Goal: Task Accomplishment & Management: Complete application form

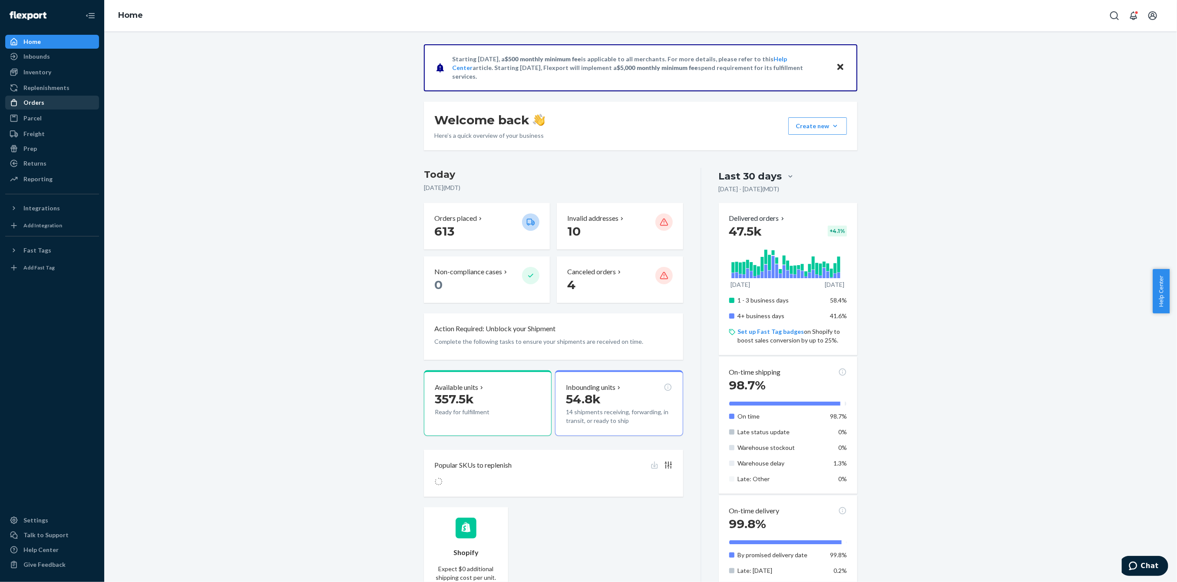
click at [41, 103] on div "Orders" at bounding box center [33, 102] width 21 height 9
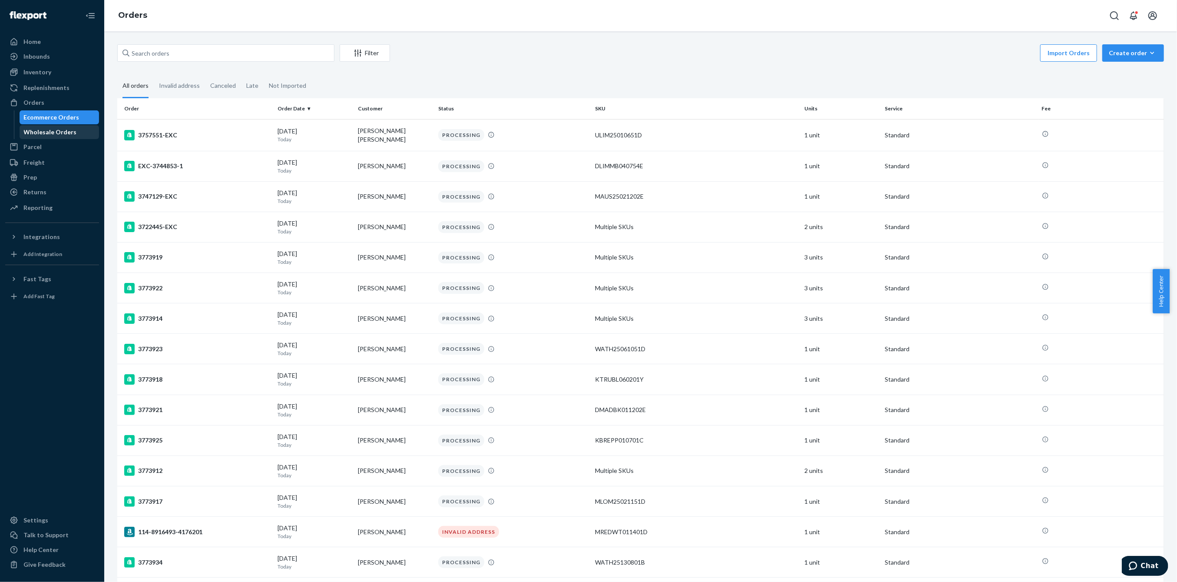
click at [66, 133] on div "Wholesale Orders" at bounding box center [50, 132] width 53 height 9
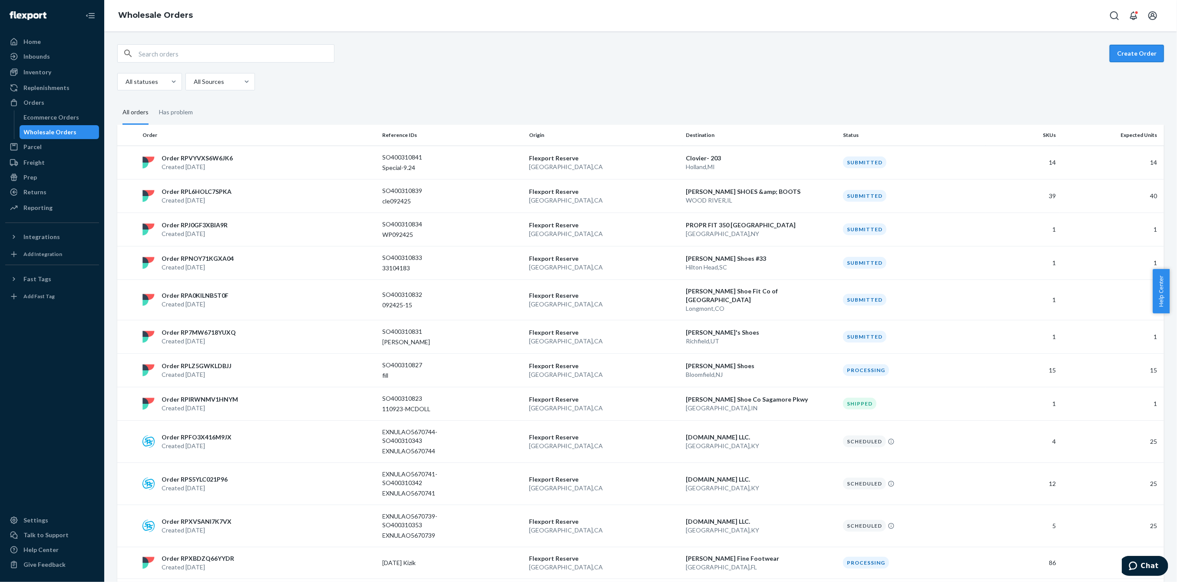
click at [1139, 54] on button "Create Order" at bounding box center [1137, 53] width 54 height 17
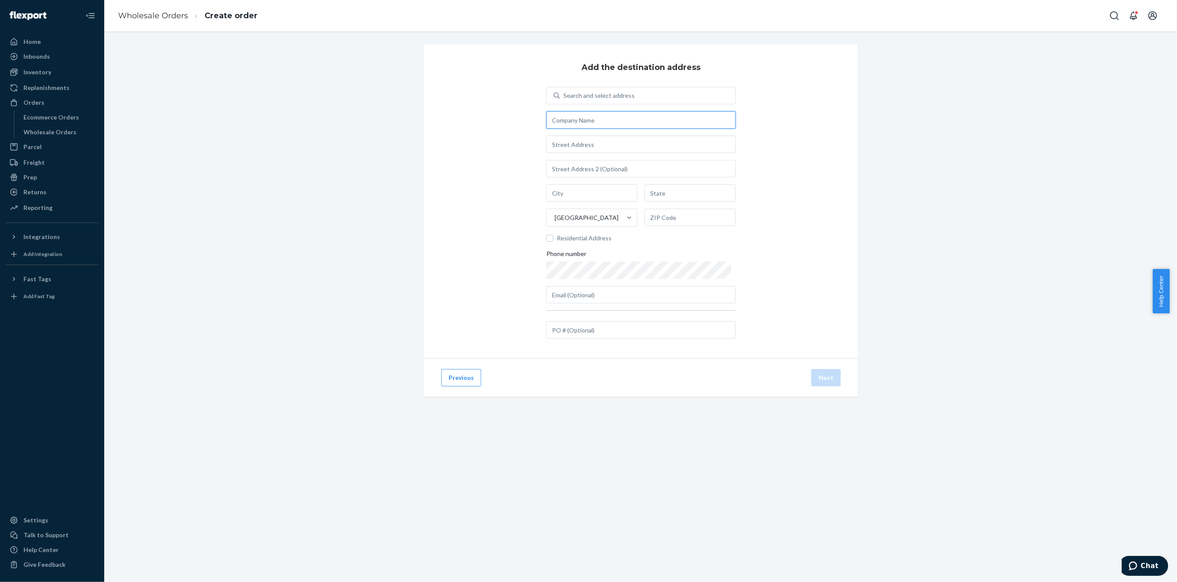
click at [583, 124] on input "text" at bounding box center [640, 119] width 189 height 17
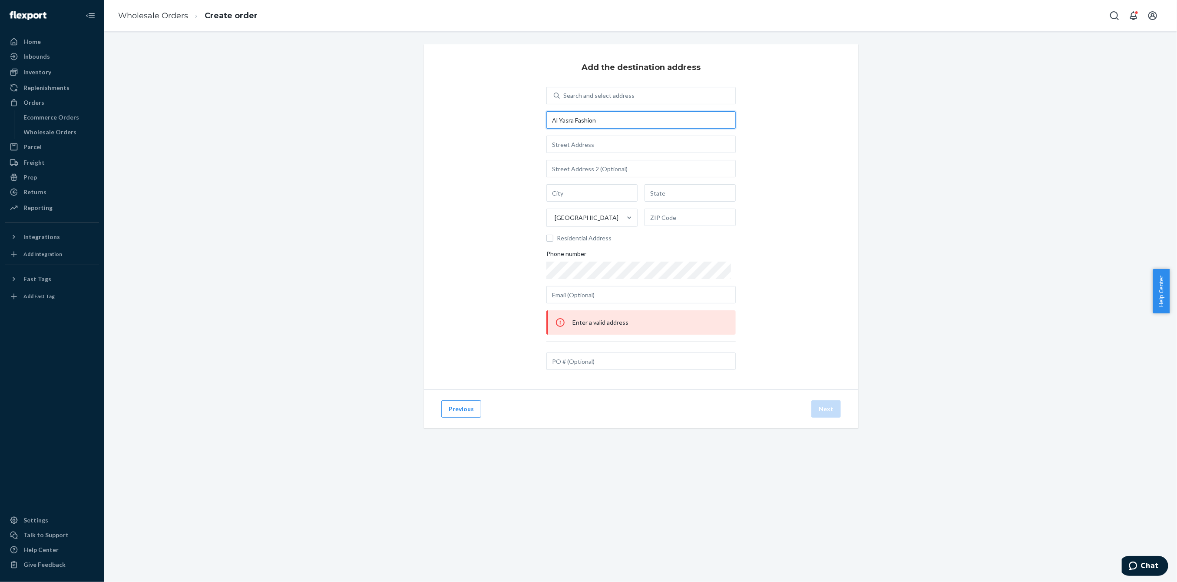
type input "Al Yasra Fashion"
click at [585, 139] on input "text" at bounding box center [640, 143] width 189 height 17
paste input "Block number 11"
type input "Block number 11"
click at [568, 167] on input "text" at bounding box center [640, 168] width 189 height 17
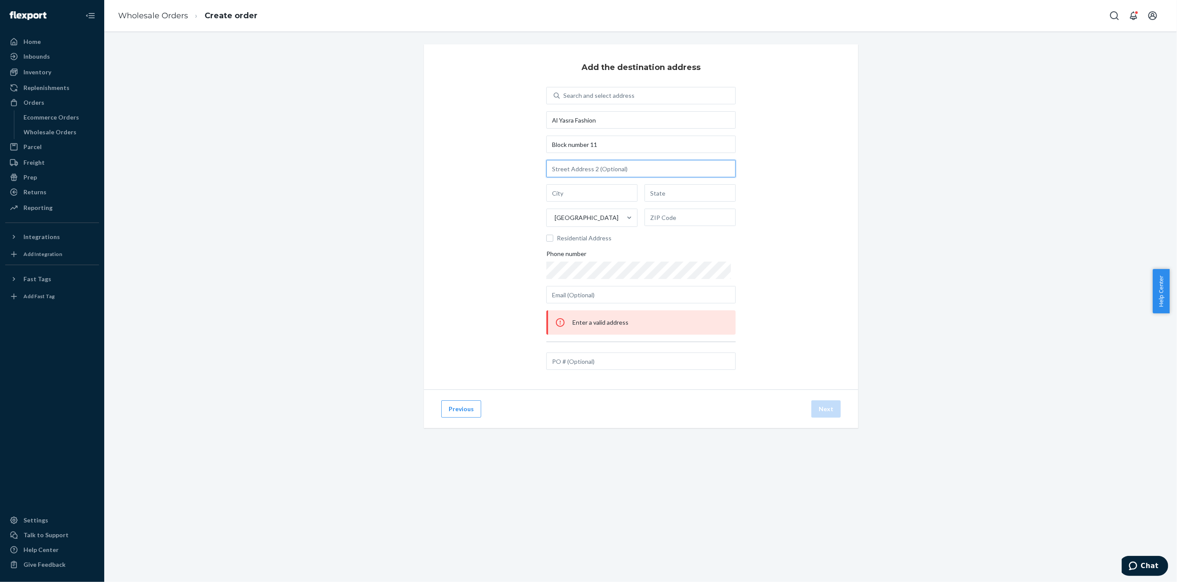
paste input "[GEOGRAPHIC_DATA]"
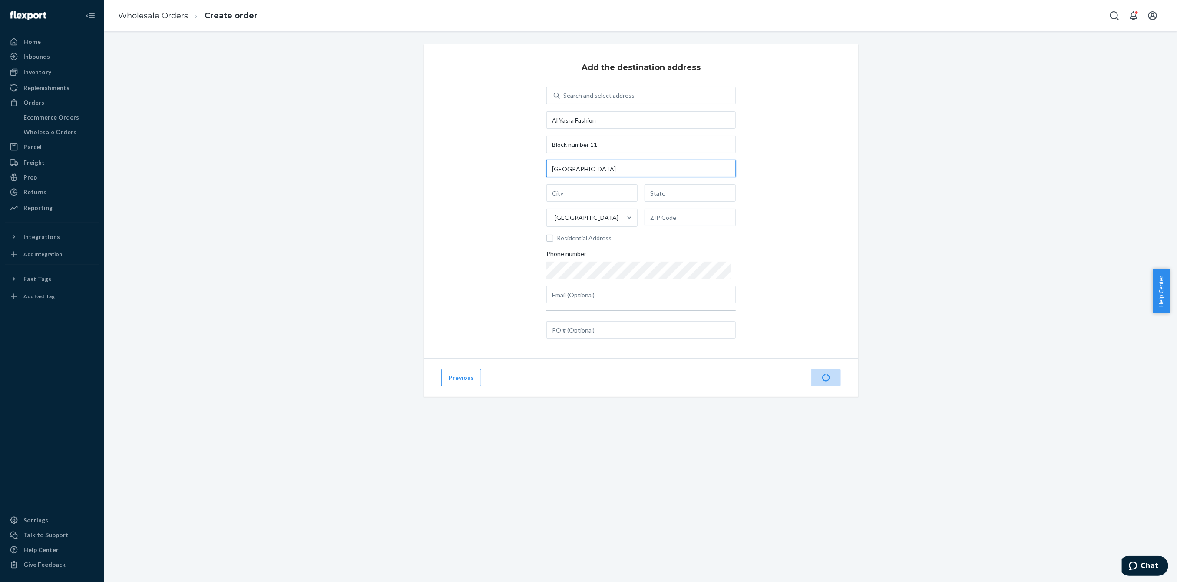
type input "[GEOGRAPHIC_DATA]"
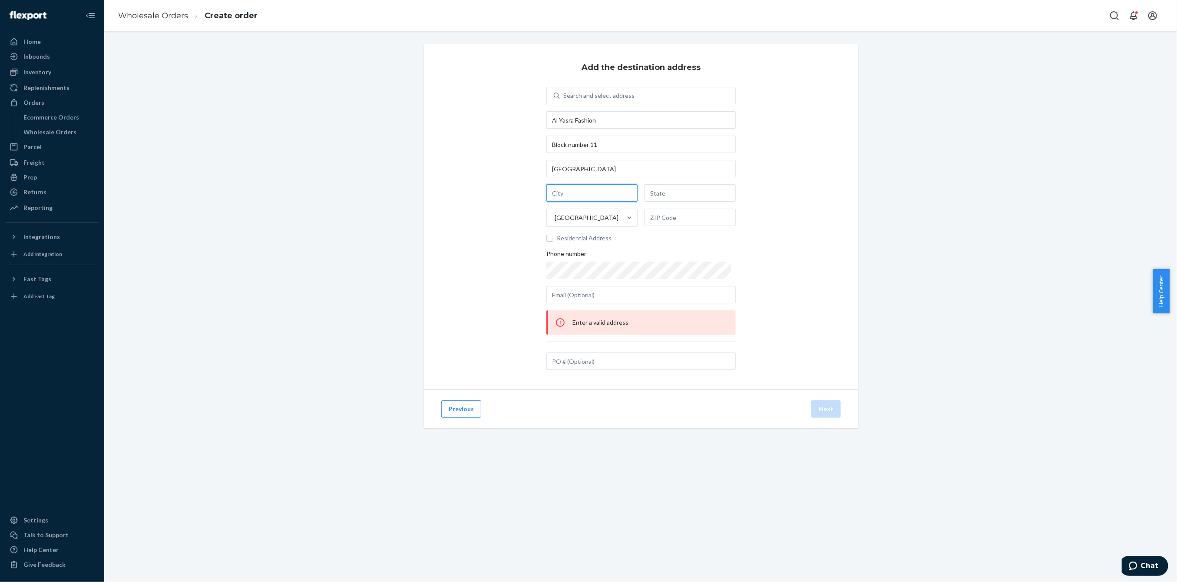
click at [562, 196] on input "text" at bounding box center [591, 192] width 91 height 17
paste input "South Subhan"
type input "South Subhan"
click at [621, 218] on div at bounding box center [629, 217] width 16 height 9
click at [555, 218] on input "option [GEOGRAPHIC_DATA] focused, 1 of 249. 249 results available. Use Up and D…" at bounding box center [554, 217] width 1 height 9
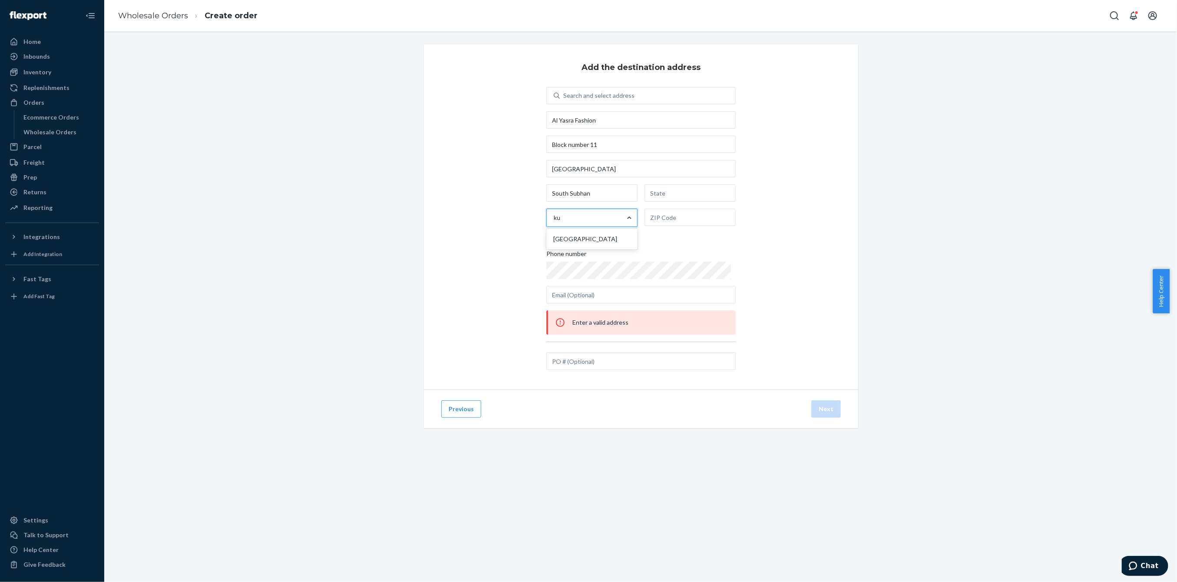
type input "kuw"
click at [611, 235] on div "[GEOGRAPHIC_DATA]" at bounding box center [592, 238] width 88 height 17
click at [566, 222] on input "kuw" at bounding box center [560, 217] width 12 height 9
drag, startPoint x: 660, startPoint y: 197, endPoint x: 680, endPoint y: 201, distance: 20.3
click at [660, 197] on input "text" at bounding box center [689, 192] width 91 height 17
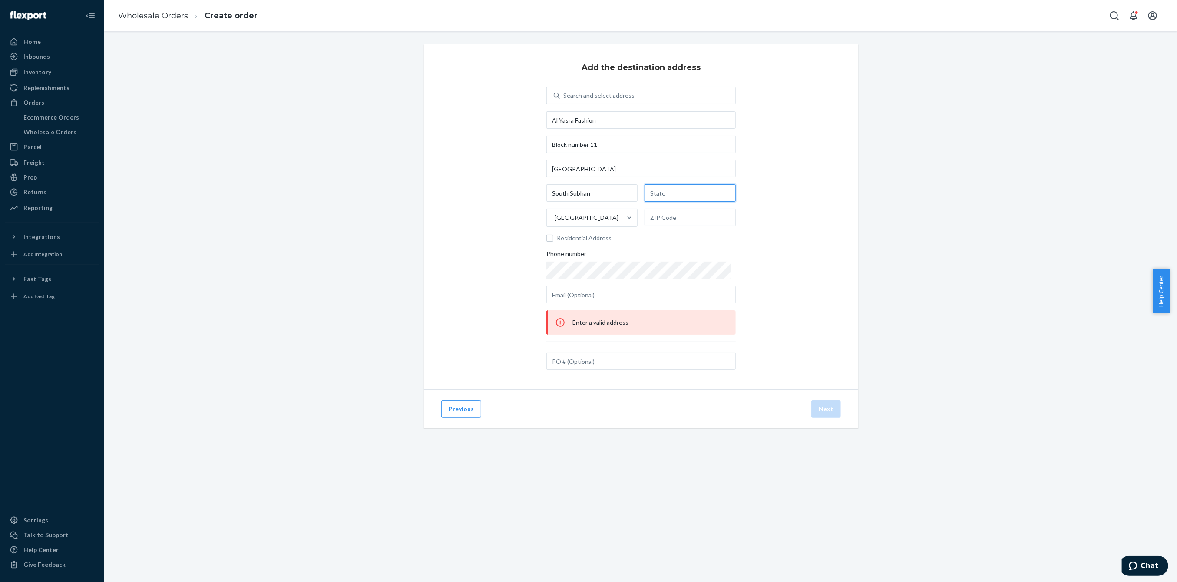
paste input "[GEOGRAPHIC_DATA]"
type input "[GEOGRAPHIC_DATA]"
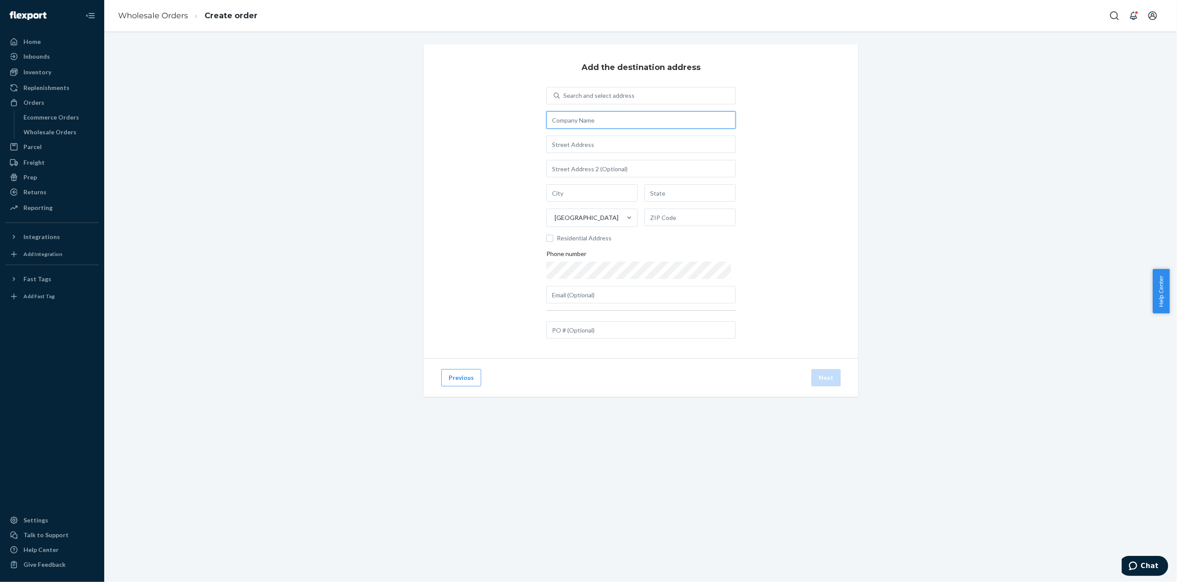
click at [582, 121] on input "text" at bounding box center [640, 119] width 189 height 17
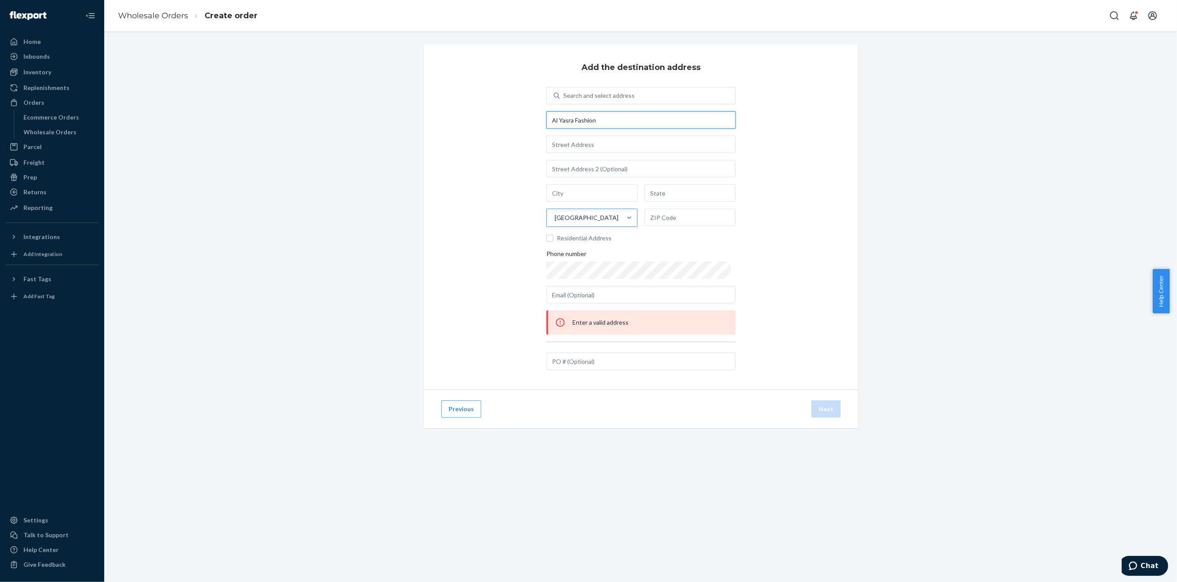
type input "Al Yasra Fashion"
click at [596, 215] on div "[GEOGRAPHIC_DATA]" at bounding box center [584, 217] width 75 height 17
click at [555, 215] on input "[GEOGRAPHIC_DATA]" at bounding box center [554, 217] width 1 height 9
type input "kuwait"
click at [599, 236] on div "[GEOGRAPHIC_DATA]" at bounding box center [592, 238] width 88 height 17
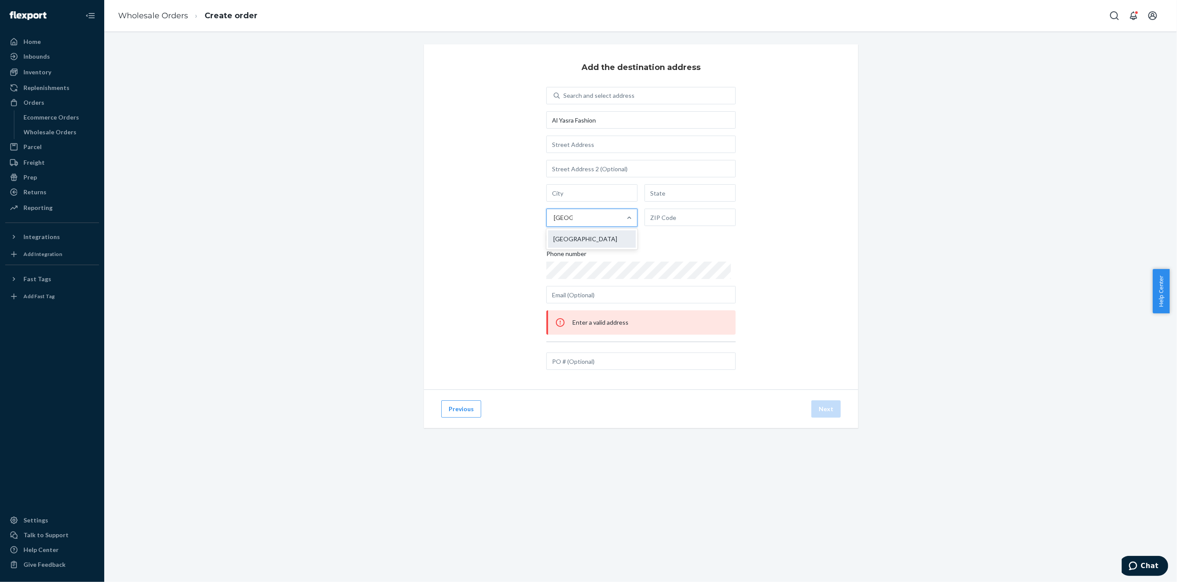
click at [573, 222] on input "kuwait" at bounding box center [563, 217] width 19 height 9
click at [590, 147] on input "text" at bounding box center [640, 143] width 189 height 17
click at [578, 136] on input "text" at bounding box center [640, 143] width 189 height 17
paste input "Block number 11"
type input "Block number 11"
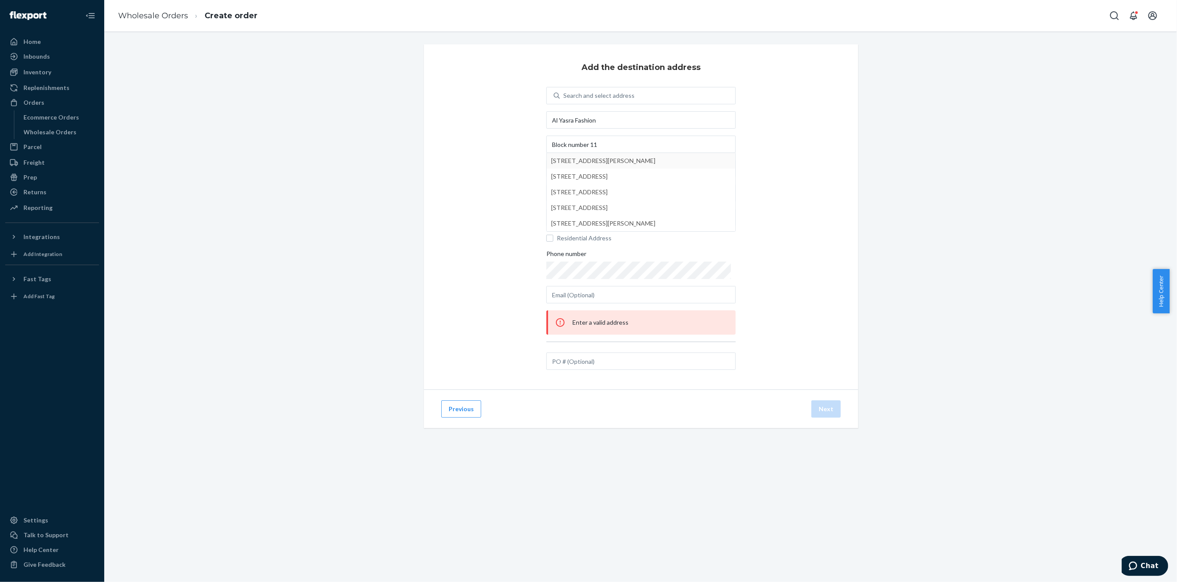
click at [761, 136] on div "Add the destination address Search and select address Al Yasra Fashion Block nu…" at bounding box center [641, 216] width 434 height 345
click at [607, 196] on input "text" at bounding box center [591, 192] width 91 height 17
paste input "[GEOGRAPHIC_DATA]"
type input "[GEOGRAPHIC_DATA]"
drag, startPoint x: 674, startPoint y: 190, endPoint x: 680, endPoint y: 188, distance: 6.7
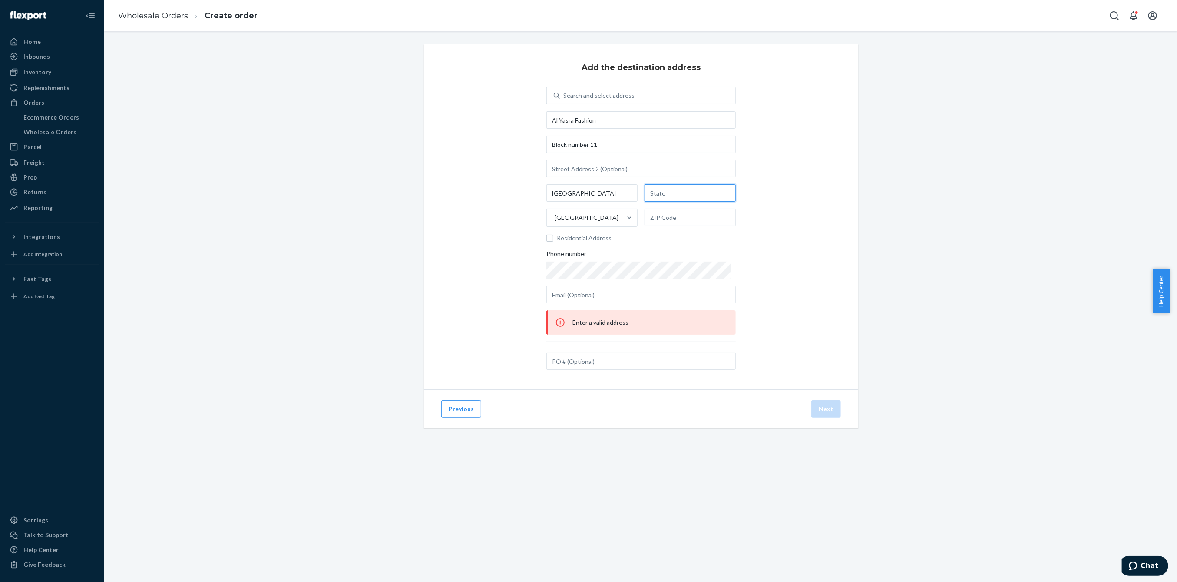
click at [674, 190] on input "text" at bounding box center [689, 192] width 91 height 17
paste input "South Subhan"
type input "South Subhan"
click at [579, 356] on input "text" at bounding box center [640, 360] width 189 height 17
click at [594, 296] on input "text" at bounding box center [640, 294] width 189 height 17
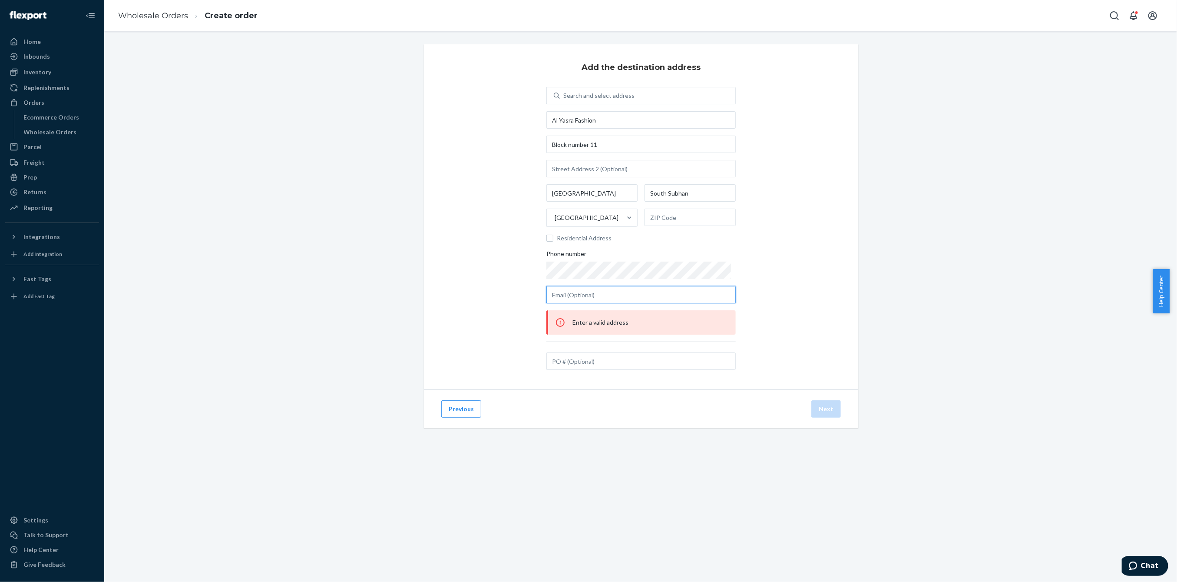
paste input ""Asha George" <A.George@alyasra.com>"
drag, startPoint x: 593, startPoint y: 294, endPoint x: 512, endPoint y: 297, distance: 81.7
click at [512, 297] on div "Add the destination address Search and select address Al Yasra Fashion Block nu…" at bounding box center [641, 216] width 434 height 345
type input "A.George@alyasra.com"
click at [709, 221] on input "text" at bounding box center [689, 216] width 91 height 17
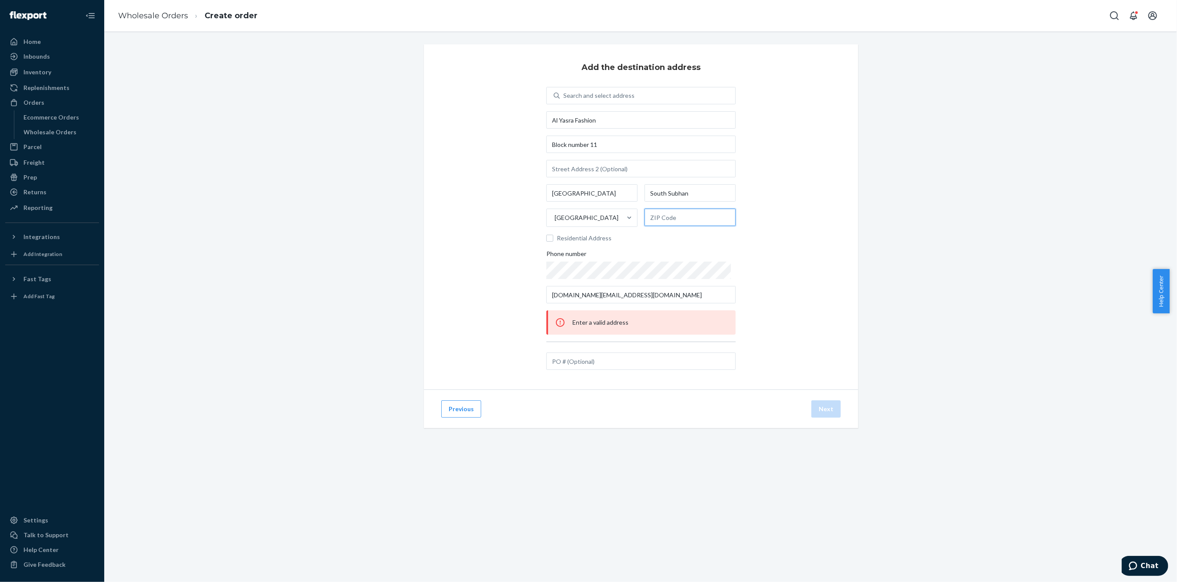
click at [675, 218] on input "text" at bounding box center [689, 216] width 91 height 17
type input "-"
drag, startPoint x: 492, startPoint y: 325, endPoint x: 509, endPoint y: 314, distance: 20.9
click at [492, 325] on div "Add the destination address Search and select address Al Yasra Fashion Block nu…" at bounding box center [641, 216] width 434 height 345
drag, startPoint x: 604, startPoint y: 123, endPoint x: 519, endPoint y: 118, distance: 85.7
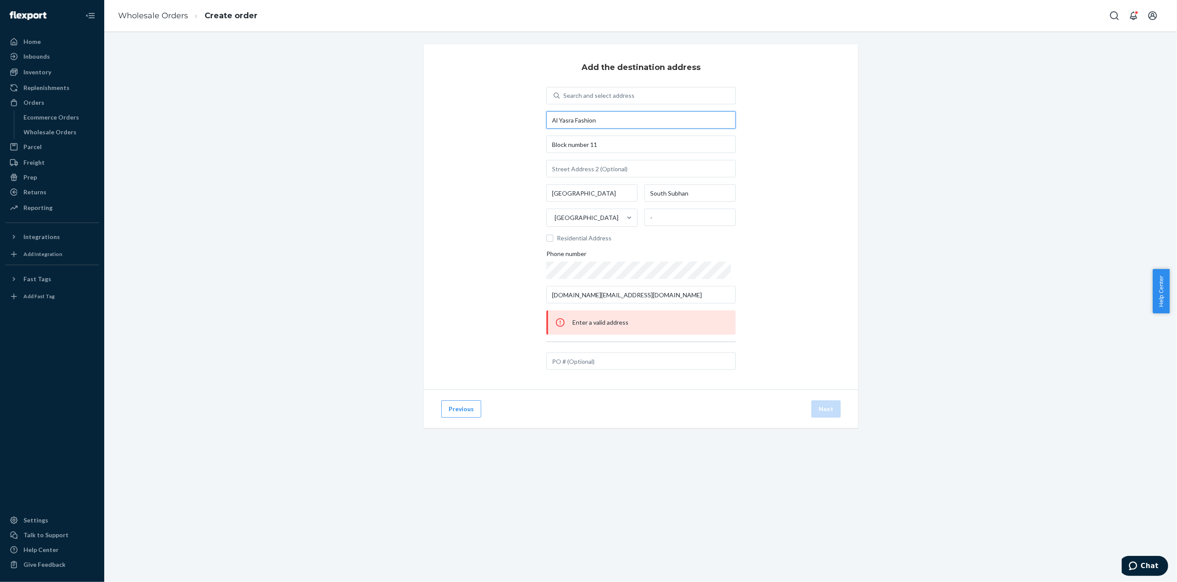
click at [519, 118] on div "Add the destination address Search and select address Al Yasra Fashion Block nu…" at bounding box center [641, 216] width 434 height 345
drag, startPoint x: 613, startPoint y: 147, endPoint x: 516, endPoint y: 146, distance: 97.3
click at [516, 146] on div "Add the destination address Search and select address Al Yasra Fashion Block nu…" at bounding box center [641, 216] width 434 height 345
type input "1172 West 700 North"
type input "#300"
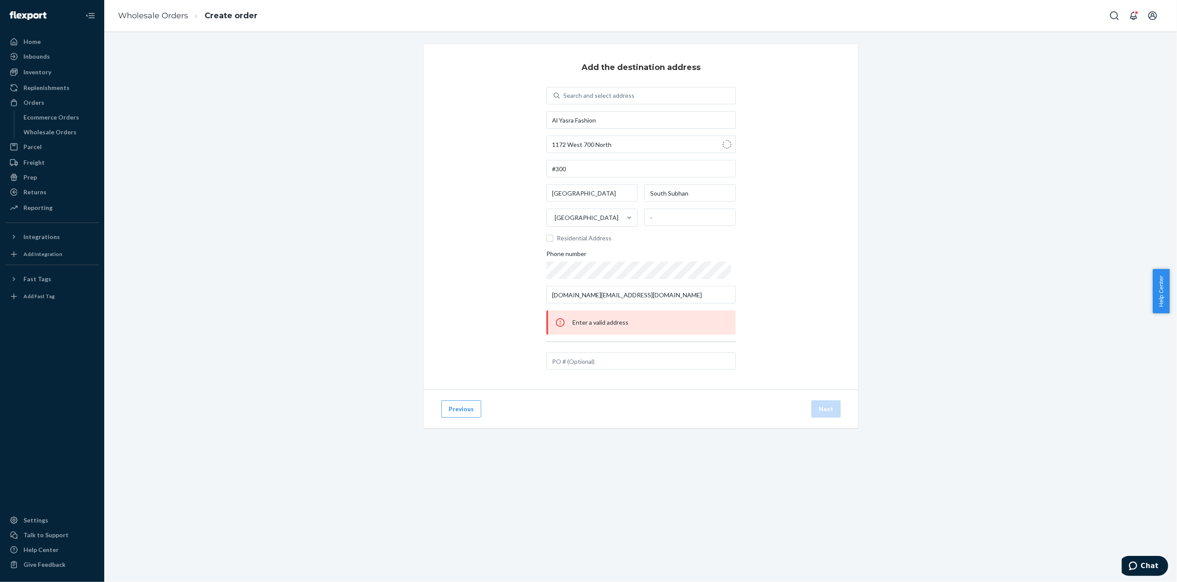
type input "1172 700 N"
type input "Lindon"
type input "UT"
type input "84042"
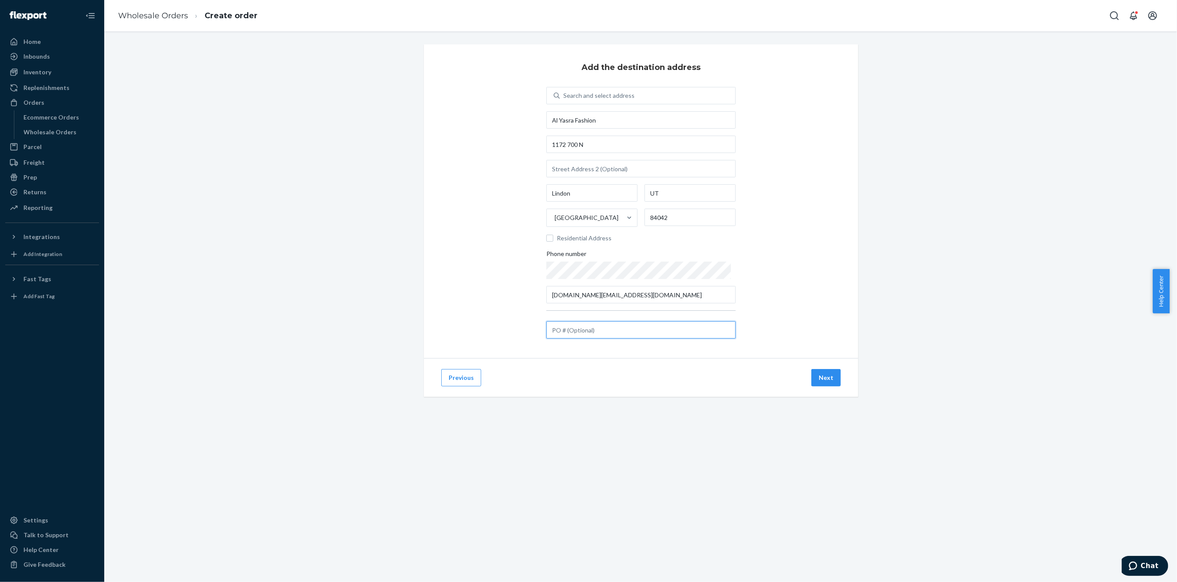
drag, startPoint x: 602, startPoint y: 326, endPoint x: 617, endPoint y: 328, distance: 15.4
click at [602, 326] on input "text" at bounding box center [640, 329] width 189 height 17
paste input "ASAP - 24 Sept 2025"
type input "ASAP - 24 Sept 2025"
click at [827, 375] on button "Next" at bounding box center [826, 377] width 30 height 17
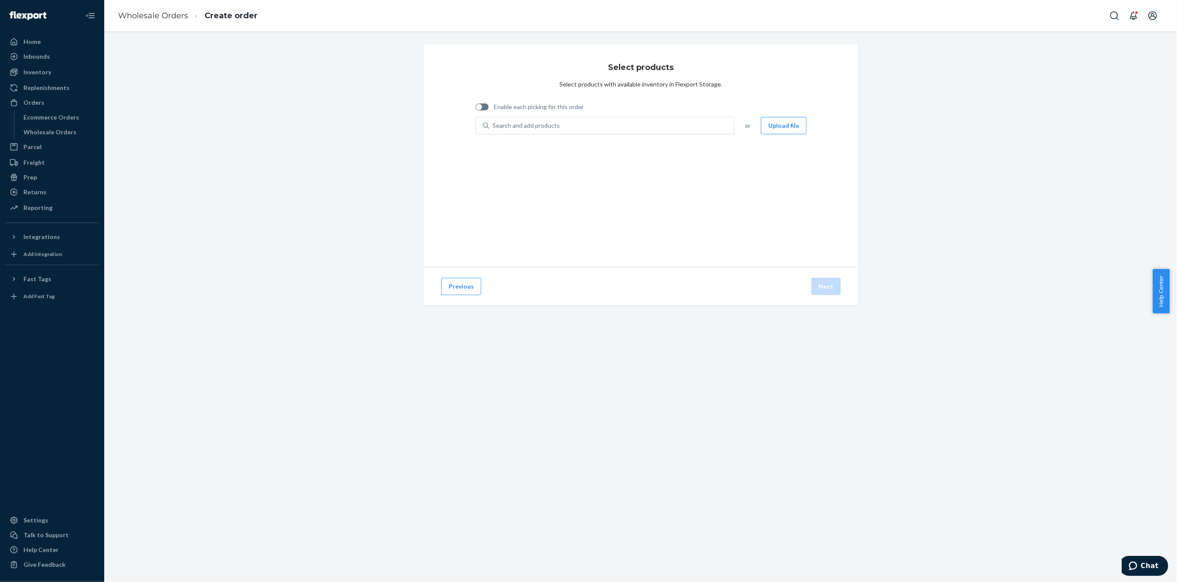
click at [509, 109] on span "Enable each picking for this order" at bounding box center [539, 106] width 90 height 9
click at [476, 110] on input "Enable each picking for this order" at bounding box center [475, 110] width 0 height 0
checkbox input "true"
click at [796, 122] on button "Upload file" at bounding box center [784, 125] width 46 height 17
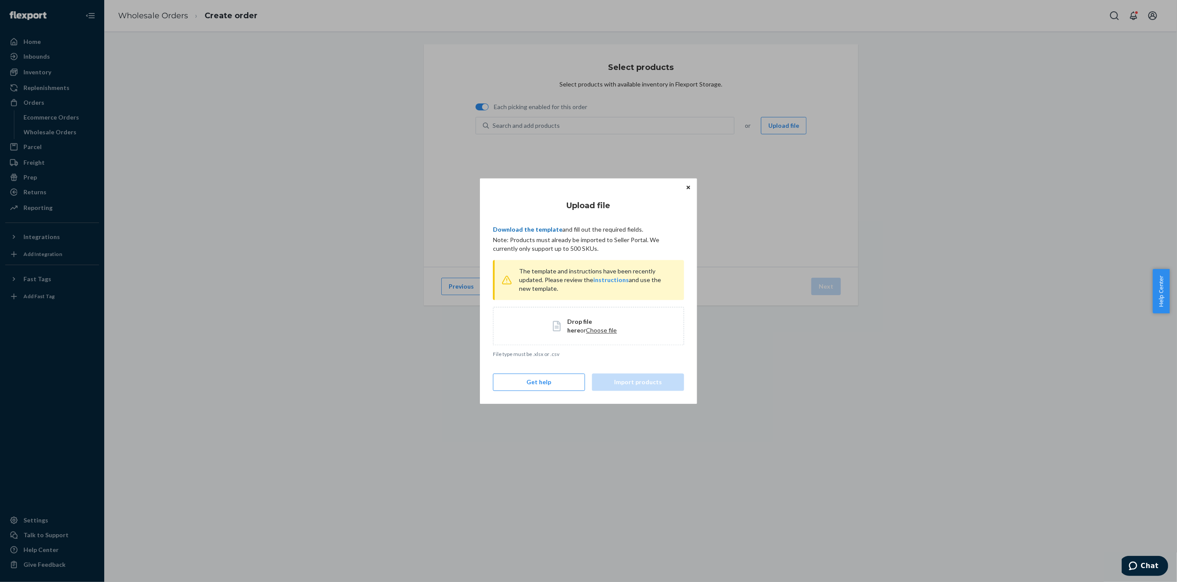
click at [541, 228] on link "Download the template" at bounding box center [527, 228] width 69 height 7
click at [674, 380] on button "Import products" at bounding box center [638, 381] width 92 height 17
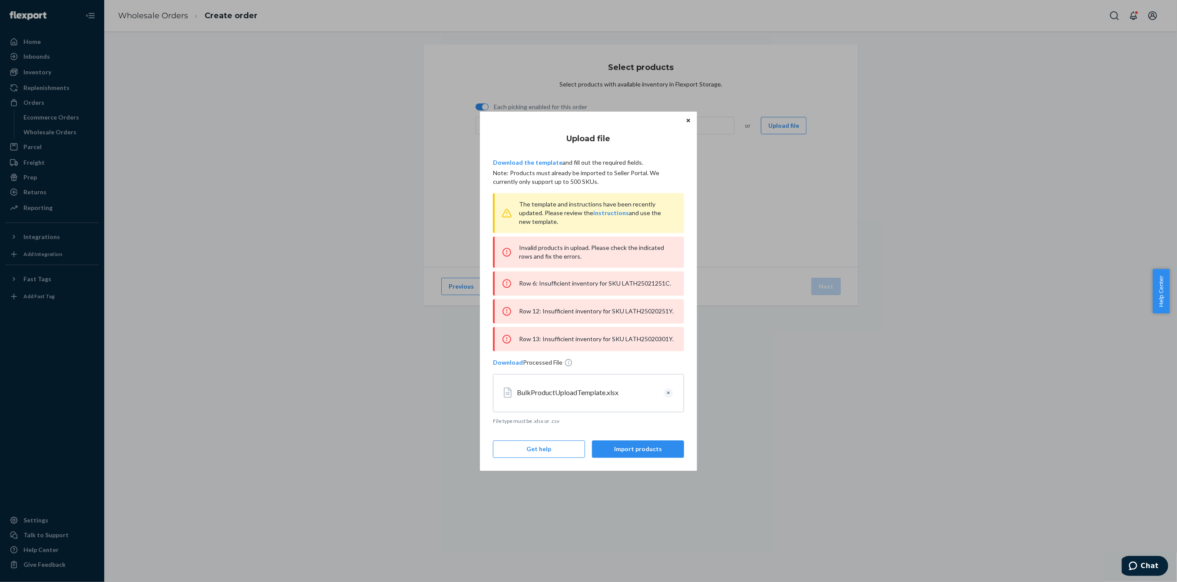
click at [690, 120] on icon "Close" at bounding box center [688, 120] width 3 height 5
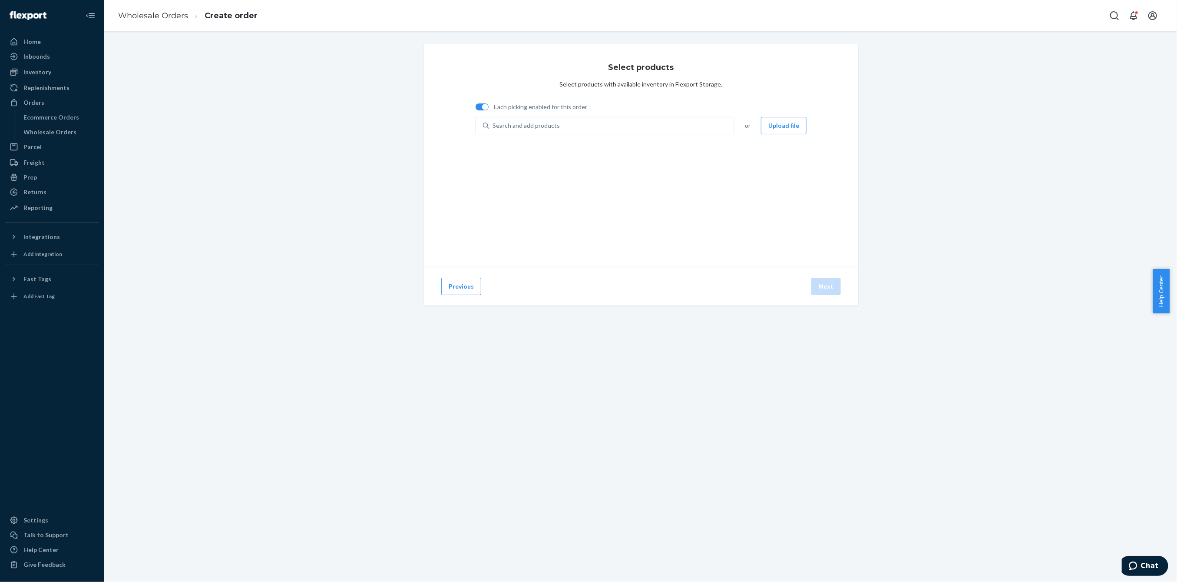
click at [834, 188] on div "Select products Select products with available inventory in Flexport Storage. E…" at bounding box center [641, 155] width 434 height 222
